Goal: Task Accomplishment & Management: Complete application form

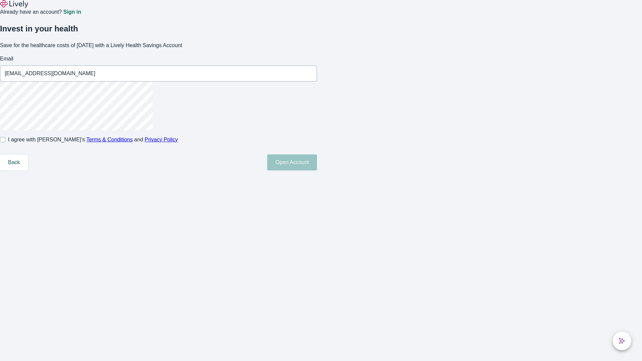
click at [5, 142] on input "I agree with Lively’s Terms & Conditions and Privacy Policy" at bounding box center [2, 139] width 5 height 5
checkbox input "true"
click at [317, 171] on button "Open Account" at bounding box center [292, 162] width 50 height 16
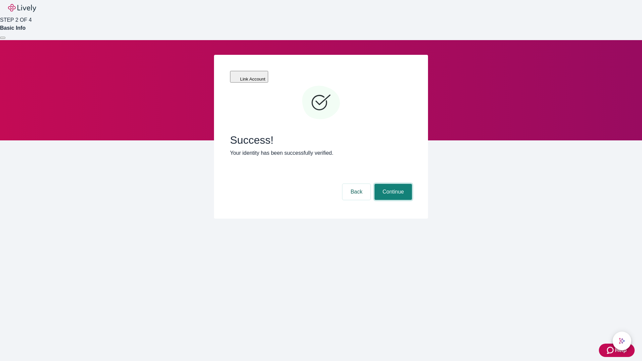
click at [392, 184] on button "Continue" at bounding box center [392, 192] width 37 height 16
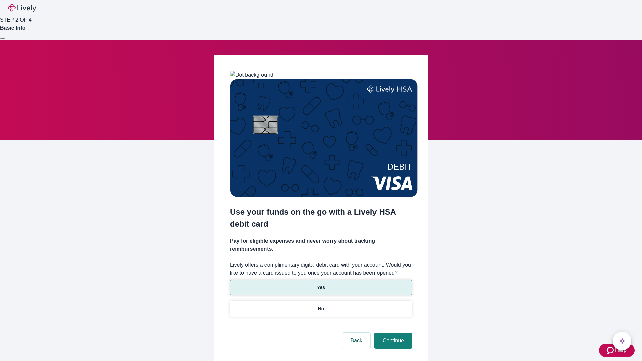
click at [321, 284] on p "Yes" at bounding box center [321, 287] width 8 height 7
click at [392, 333] on button "Continue" at bounding box center [392, 341] width 37 height 16
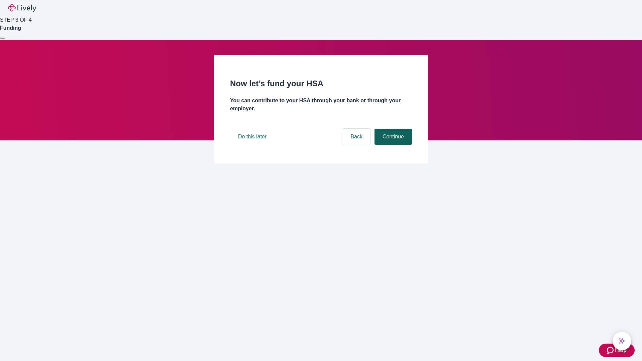
click at [392, 145] on button "Continue" at bounding box center [392, 137] width 37 height 16
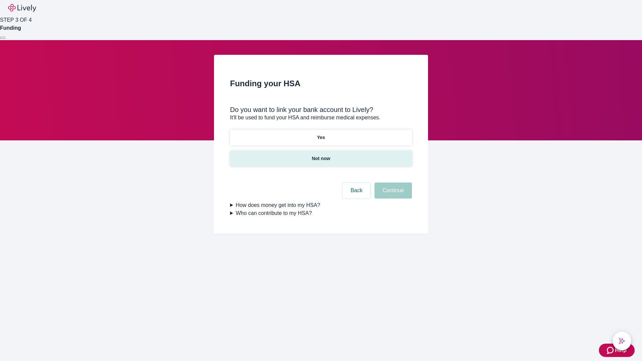
click at [321, 155] on p "Not now" at bounding box center [321, 158] width 18 height 7
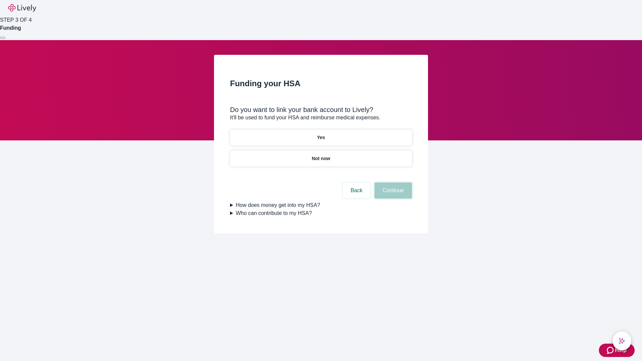
click at [392, 195] on button "Continue" at bounding box center [392, 191] width 37 height 16
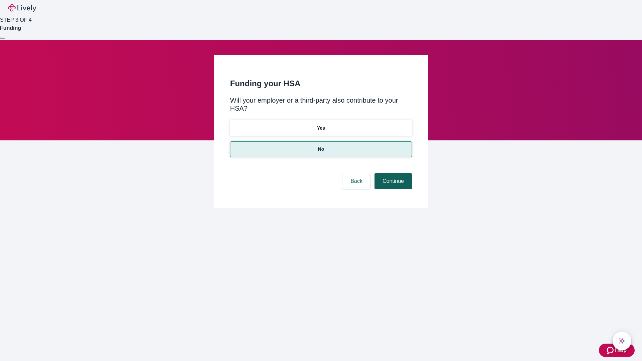
click at [392, 173] on button "Continue" at bounding box center [392, 181] width 37 height 16
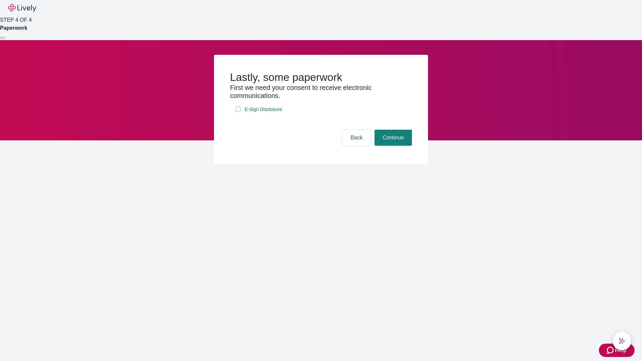
click at [238, 112] on input "E-Sign Disclosure" at bounding box center [237, 109] width 5 height 5
checkbox input "true"
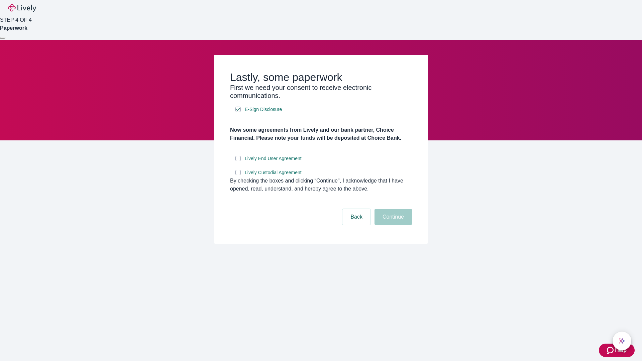
click at [238, 161] on input "Lively End User Agreement" at bounding box center [237, 158] width 5 height 5
checkbox input "true"
click at [238, 175] on input "Lively Custodial Agreement" at bounding box center [237, 172] width 5 height 5
checkbox input "true"
click at [392, 225] on button "Continue" at bounding box center [392, 217] width 37 height 16
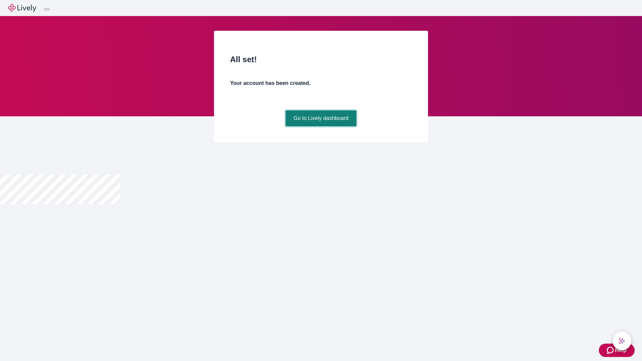
click at [321, 126] on link "Go to Lively dashboard" at bounding box center [321, 118] width 71 height 16
